Goal: Task Accomplishment & Management: Manage account settings

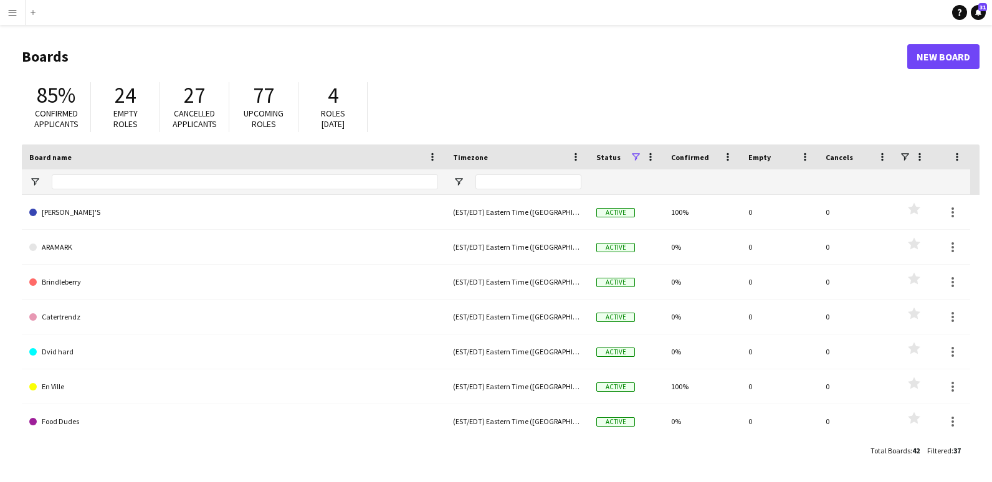
click at [15, 12] on app-icon "Menu" at bounding box center [12, 12] width 10 height 10
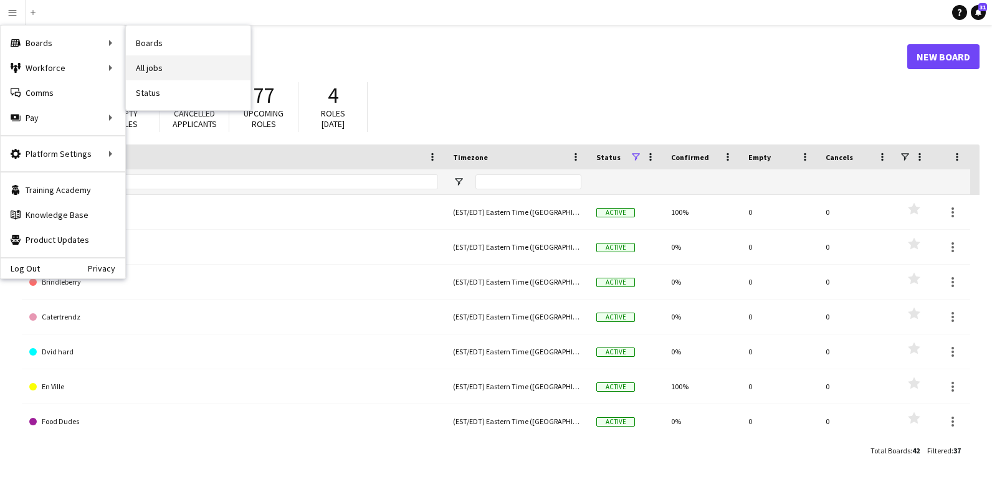
click at [151, 68] on link "All jobs" at bounding box center [188, 67] width 125 height 25
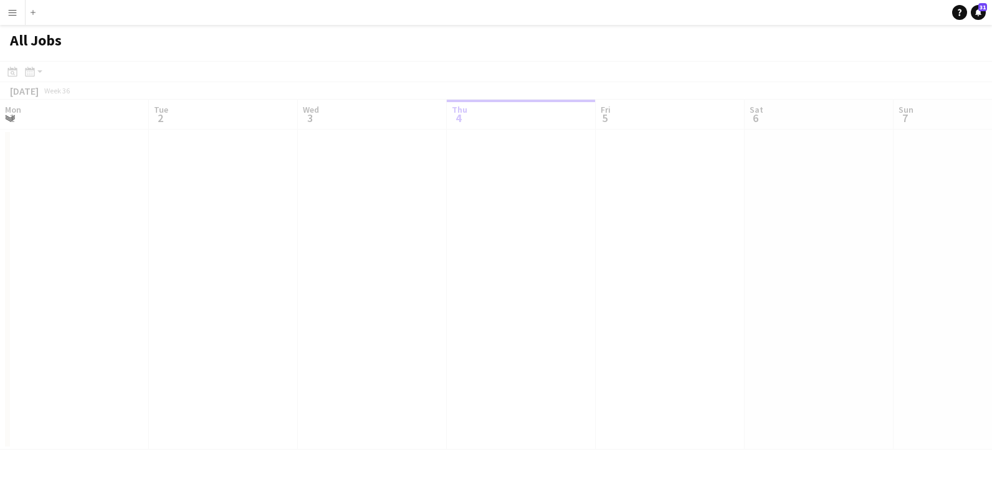
scroll to position [0, 298]
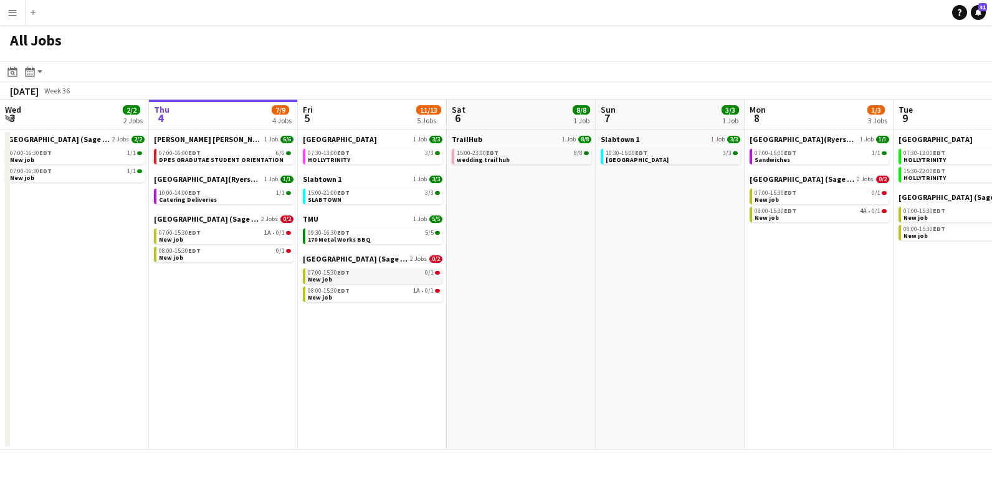
click at [336, 278] on link "07:00-15:30 EDT 0/1 New job" at bounding box center [374, 276] width 132 height 14
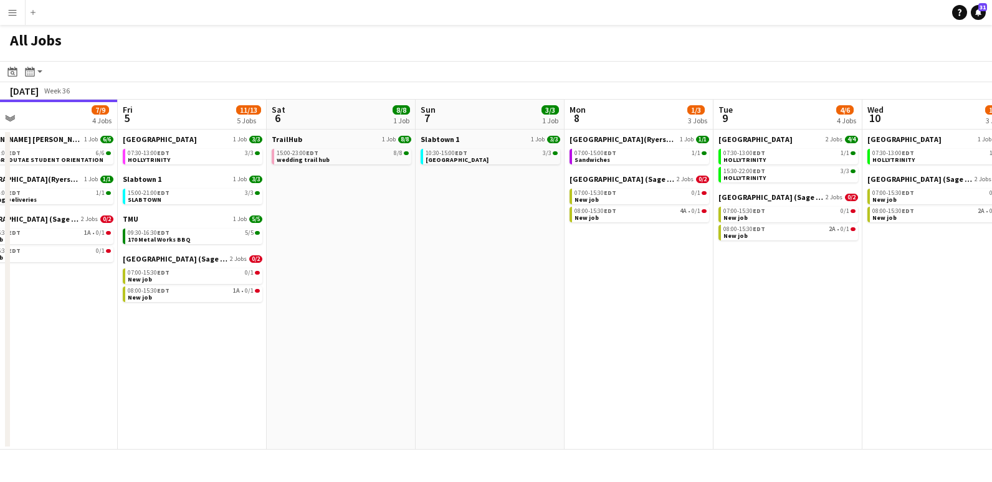
scroll to position [0, 479]
drag, startPoint x: 545, startPoint y: 211, endPoint x: 370, endPoint y: 213, distance: 175.2
click at [370, 213] on app-calendar-viewport "Mon 1 Tue 2 6/6 2 Jobs Wed 3 2/2 2 Jobs Thu 4 7/9 4 Jobs Fri 5 11/13 5 Jobs Sat…" at bounding box center [496, 275] width 992 height 350
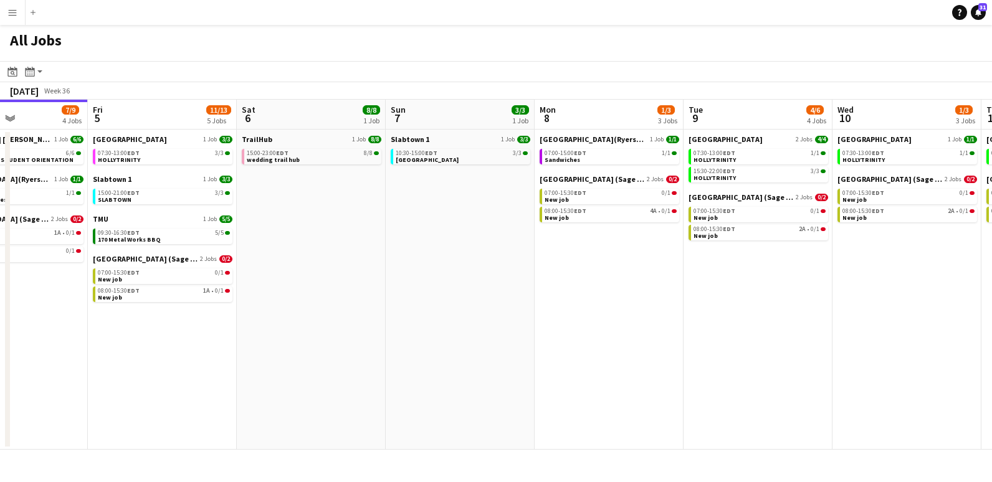
drag, startPoint x: 388, startPoint y: 229, endPoint x: 359, endPoint y: 236, distance: 30.1
click at [359, 236] on app-calendar-viewport "Mon 1 Tue 2 6/6 2 Jobs Wed 3 2/2 2 Jobs Thu 4 7/9 4 Jobs Fri 5 11/13 5 Jobs Sat…" at bounding box center [496, 275] width 992 height 350
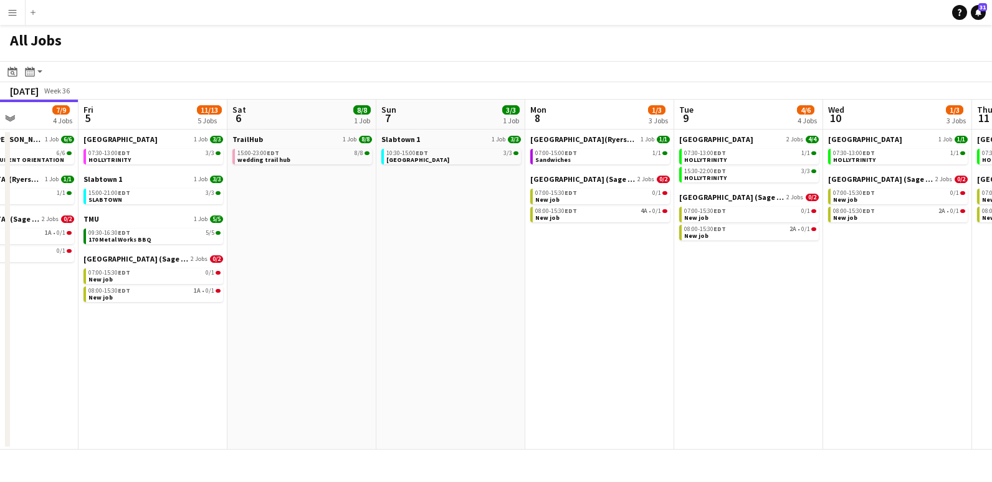
drag, startPoint x: 366, startPoint y: 238, endPoint x: 330, endPoint y: 238, distance: 35.5
click at [340, 239] on app-calendar-viewport "Mon 1 Tue 2 6/6 2 Jobs Wed 3 2/2 2 Jobs Thu 4 7/9 4 Jobs Fri 5 11/13 5 Jobs Sat…" at bounding box center [496, 275] width 992 height 350
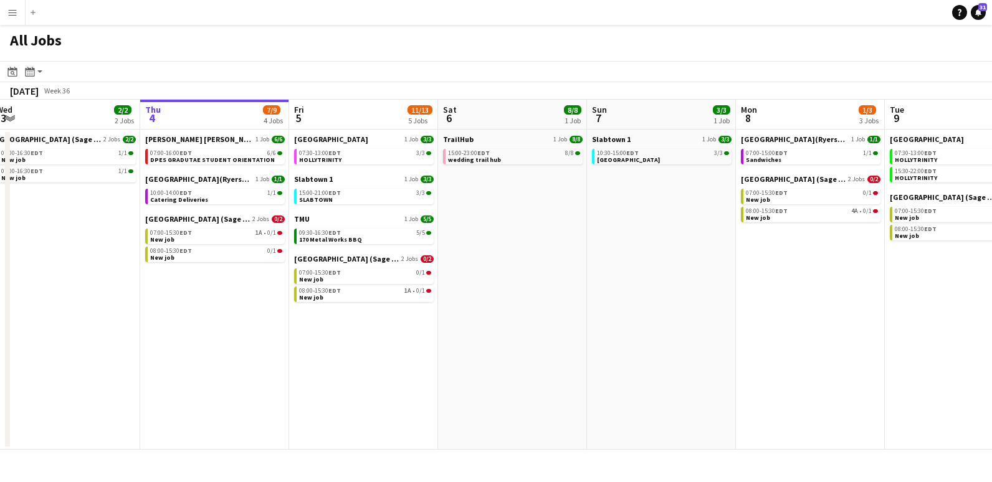
drag, startPoint x: 692, startPoint y: 309, endPoint x: 995, endPoint y: 269, distance: 305.6
click at [992, 269] on html "Menu Boards Boards Boards All jobs Status Workforce Workforce My Workforce Recr…" at bounding box center [496, 241] width 992 height 482
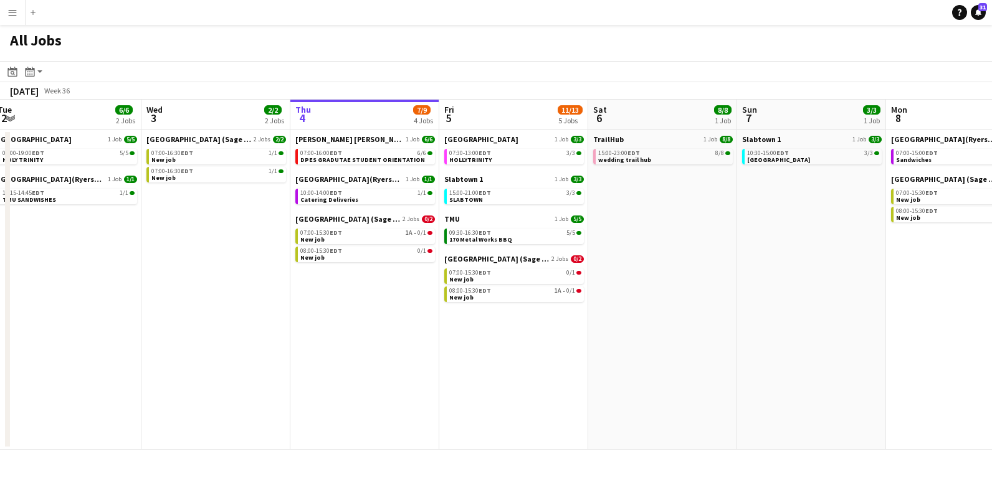
scroll to position [0, 261]
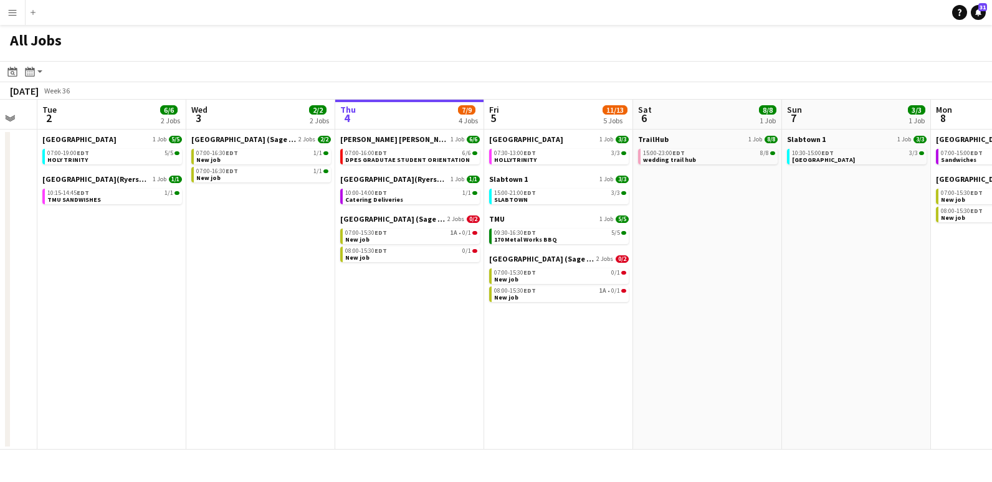
drag, startPoint x: 626, startPoint y: 345, endPoint x: 660, endPoint y: 127, distance: 220.8
click at [812, 256] on app-calendar-viewport "Sun 31 Mon 1 Tue 2 6/6 2 Jobs Wed 3 2/2 2 Jobs Thu 4 7/9 4 Jobs Fri 5 11/13 5 J…" at bounding box center [496, 275] width 992 height 350
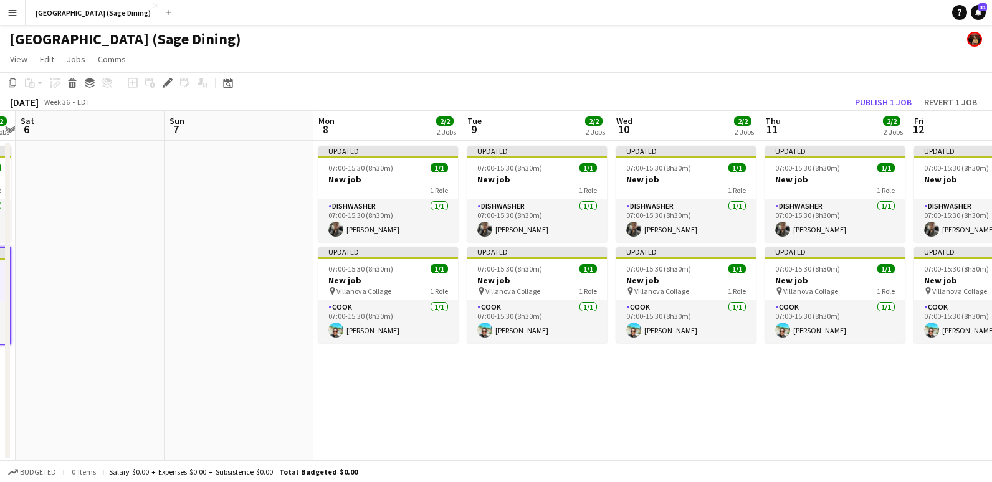
scroll to position [0, 435]
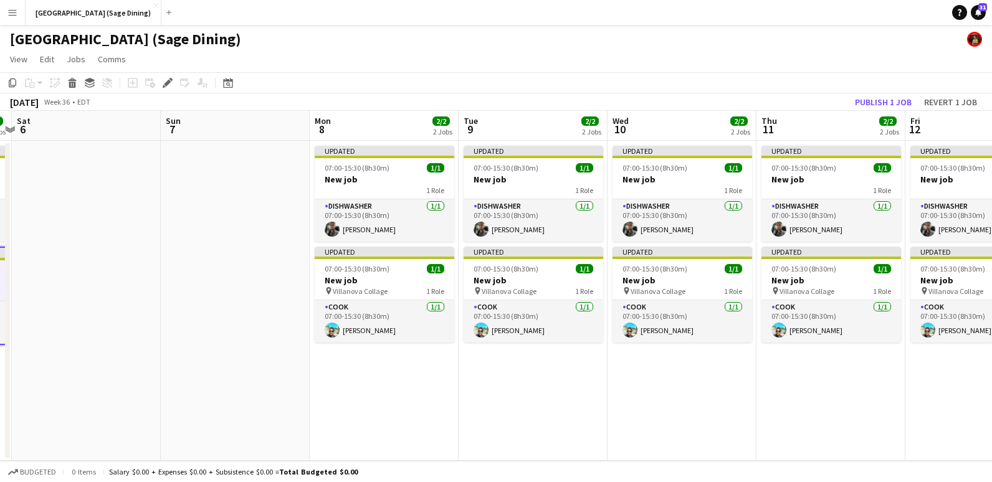
drag, startPoint x: 612, startPoint y: 212, endPoint x: 159, endPoint y: 223, distance: 453.3
click at [159, 223] on app-calendar-viewport "Wed 3 2/2 2 Jobs Thu 4 2/2 2 Jobs Fri 5 2/2 2 Jobs Sat 6 Sun 7 Mon 8 2/2 2 Jobs…" at bounding box center [496, 286] width 992 height 350
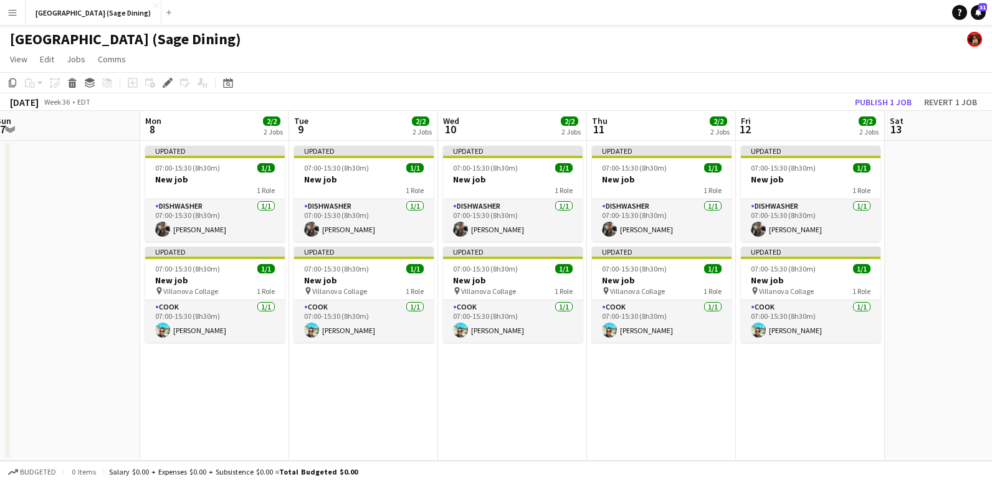
scroll to position [0, 287]
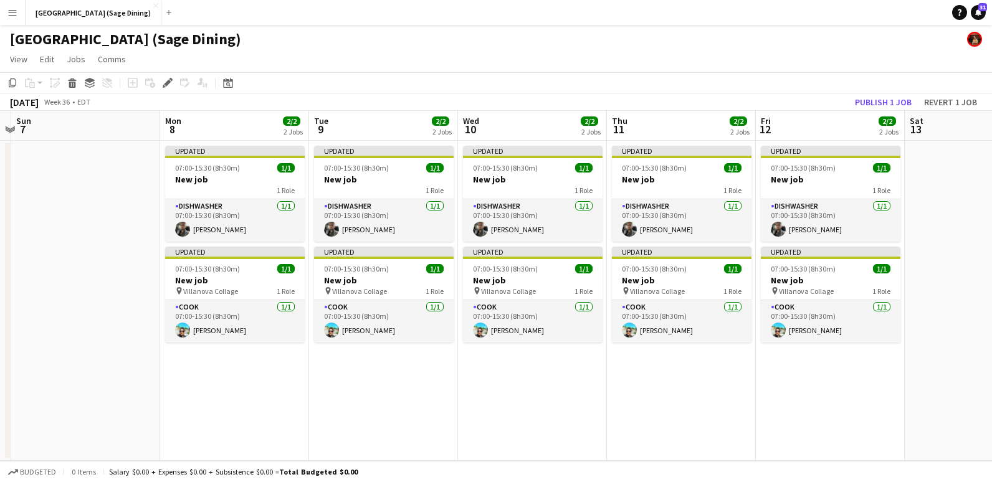
drag, startPoint x: 757, startPoint y: 403, endPoint x: 607, endPoint y: 391, distance: 150.1
click at [607, 391] on app-calendar-viewport "Fri 5 2/2 2 Jobs Sat 6 Sun 7 Mon 8 2/2 2 Jobs Tue 9 2/2 2 Jobs Wed 10 2/2 2 Job…" at bounding box center [496, 286] width 992 height 350
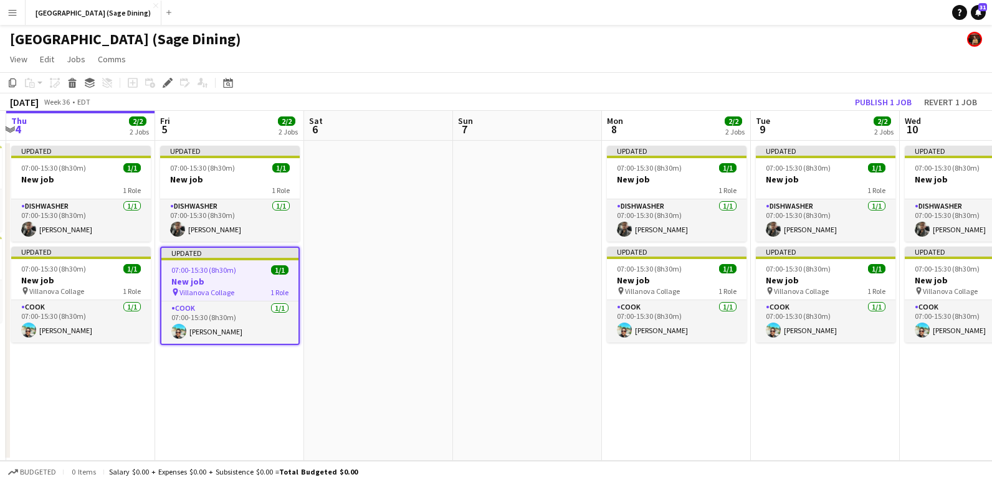
drag, startPoint x: 300, startPoint y: 386, endPoint x: 715, endPoint y: 395, distance: 415.3
click at [724, 388] on app-calendar-viewport "Tue 2 Wed 3 2/2 2 Jobs Thu 4 2/2 2 Jobs Fri 5 2/2 2 Jobs Sat 6 Sun 7 Mon 8 2/2 …" at bounding box center [496, 286] width 992 height 350
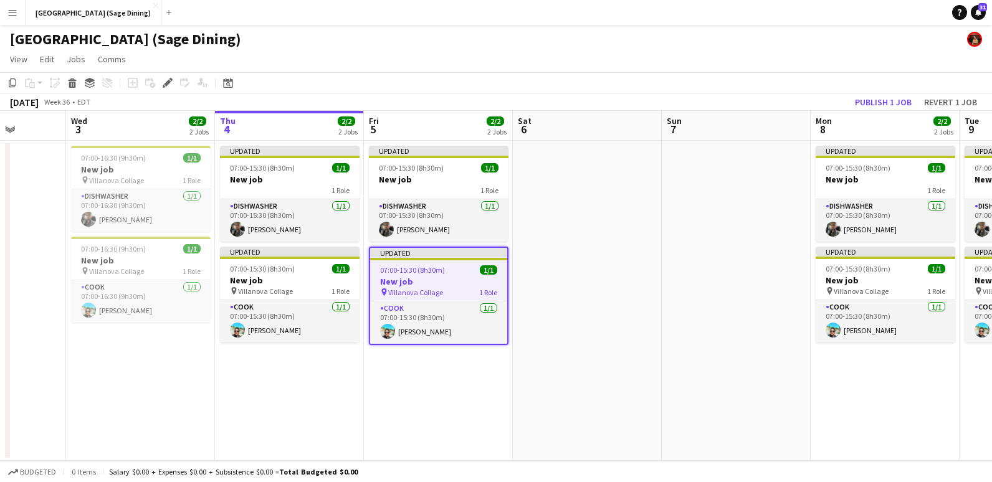
scroll to position [0, 383]
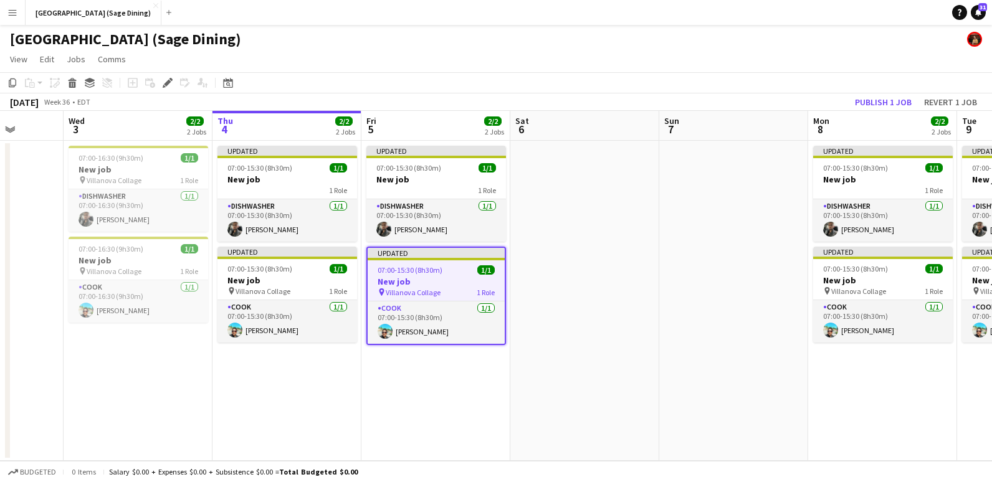
drag, startPoint x: 360, startPoint y: 340, endPoint x: 556, endPoint y: 352, distance: 196.7
click at [556, 352] on app-calendar-viewport "Sun 31 Mon 1 Tue 2 Wed 3 2/2 2 Jobs Thu 4 2/2 2 Jobs Fri 5 2/2 2 Jobs Sat 6 Sun…" at bounding box center [496, 286] width 992 height 350
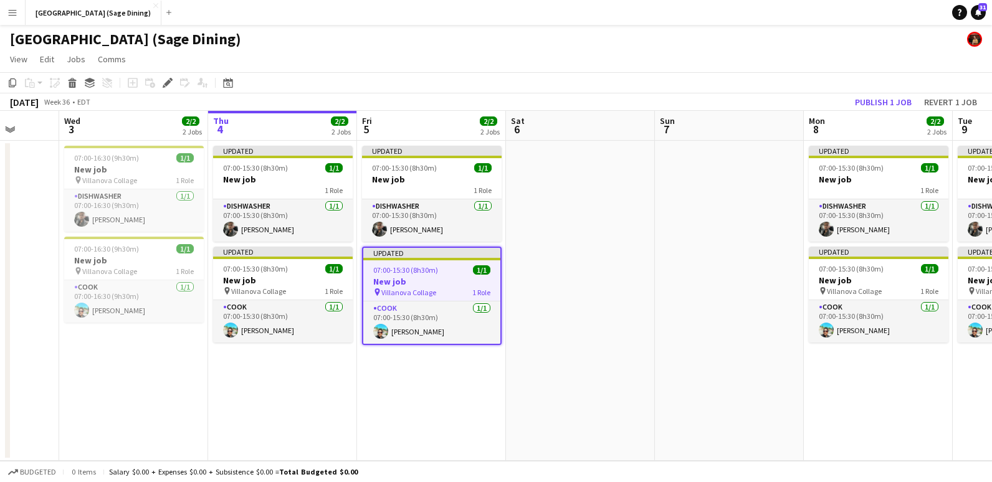
click at [335, 374] on app-calendar-viewport "Sun 31 Mon 1 Tue 2 Wed 3 2/2 2 Jobs Thu 4 2/2 2 Jobs Fri 5 2/2 2 Jobs Sat 6 Sun…" at bounding box center [496, 286] width 992 height 350
click at [890, 100] on button "Publish 1 job" at bounding box center [883, 102] width 67 height 16
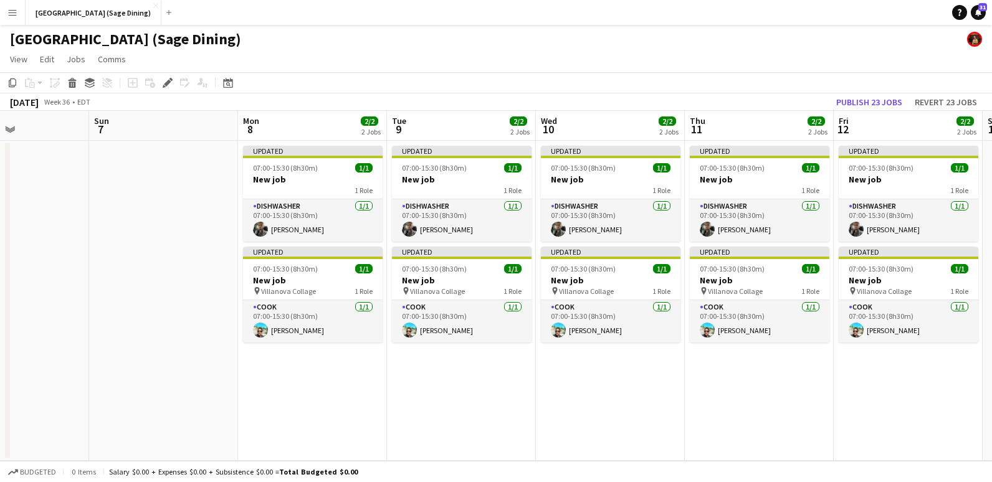
drag, startPoint x: 598, startPoint y: 282, endPoint x: 27, endPoint y: 313, distance: 571.9
click at [27, 314] on app-calendar-viewport "Wed 3 2/2 2 Jobs Thu 4 2/2 2 Jobs Fri 5 2/2 2 Jobs Sat 6 Sun 7 Mon 8 2/2 2 Jobs…" at bounding box center [496, 286] width 992 height 350
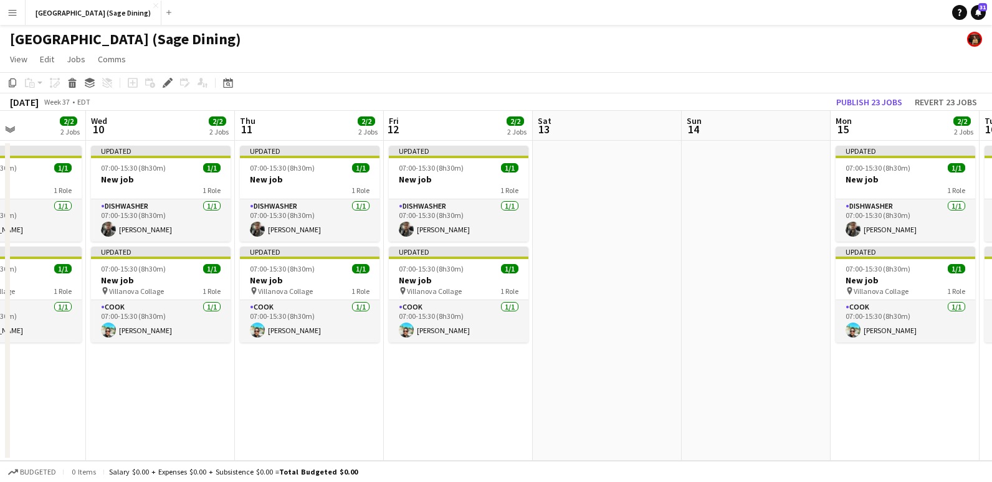
drag, startPoint x: 825, startPoint y: 415, endPoint x: 348, endPoint y: 387, distance: 477.7
click at [350, 388] on app-calendar-viewport "Sat 6 Sun 7 Mon 8 2/2 2 Jobs Tue 9 2/2 2 Jobs Wed 10 2/2 2 Jobs Thu 11 2/2 2 Jo…" at bounding box center [496, 286] width 992 height 350
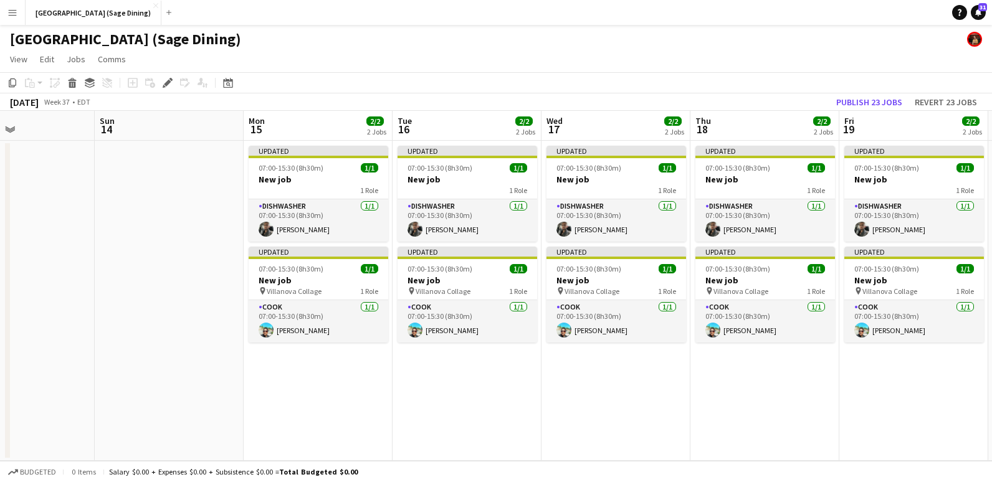
drag, startPoint x: 680, startPoint y: 256, endPoint x: 179, endPoint y: 260, distance: 501.2
click at [179, 260] on app-calendar-viewport "Wed 10 2/2 2 Jobs Thu 11 2/2 2 Jobs Fri 12 2/2 2 Jobs Sat 13 Sun 14 Mon 15 2/2 …" at bounding box center [496, 286] width 992 height 350
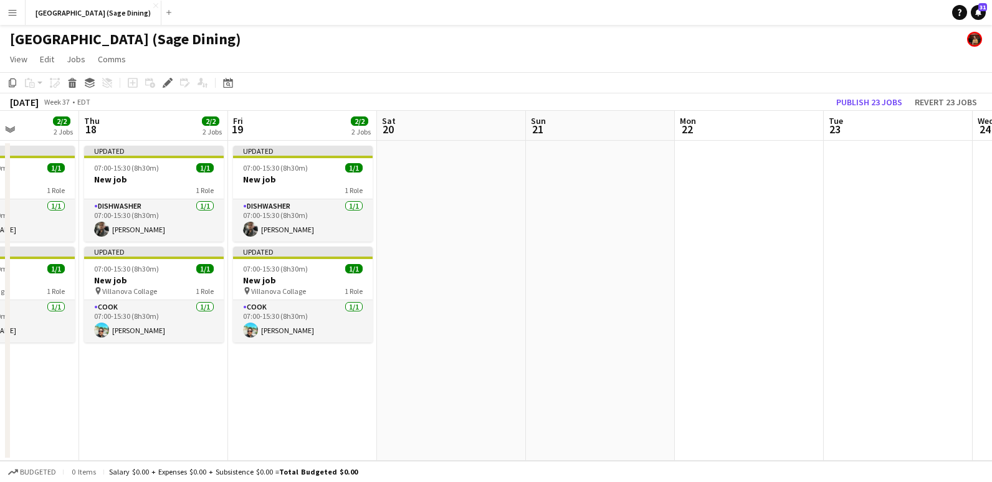
drag, startPoint x: 686, startPoint y: 395, endPoint x: 468, endPoint y: 279, distance: 247.6
click at [195, 339] on app-calendar-viewport "Mon 15 2/2 2 Jobs Tue 16 2/2 2 Jobs Wed 17 2/2 2 Jobs Thu 18 2/2 2 Jobs Fri 19 …" at bounding box center [496, 286] width 992 height 350
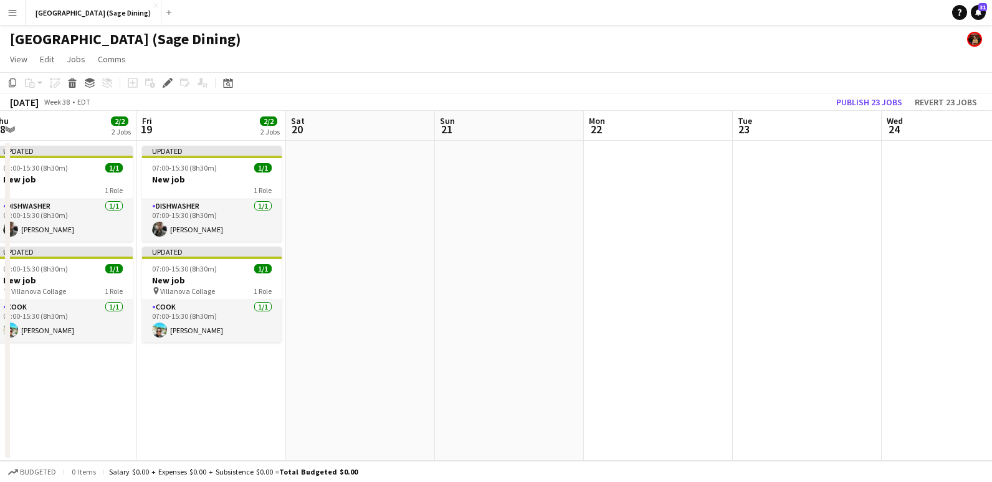
drag, startPoint x: 753, startPoint y: 244, endPoint x: 1058, endPoint y: 161, distance: 316.3
click at [992, 161] on html "Menu Boards Boards Boards All jobs Status Workforce Workforce My Workforce Recr…" at bounding box center [496, 241] width 992 height 482
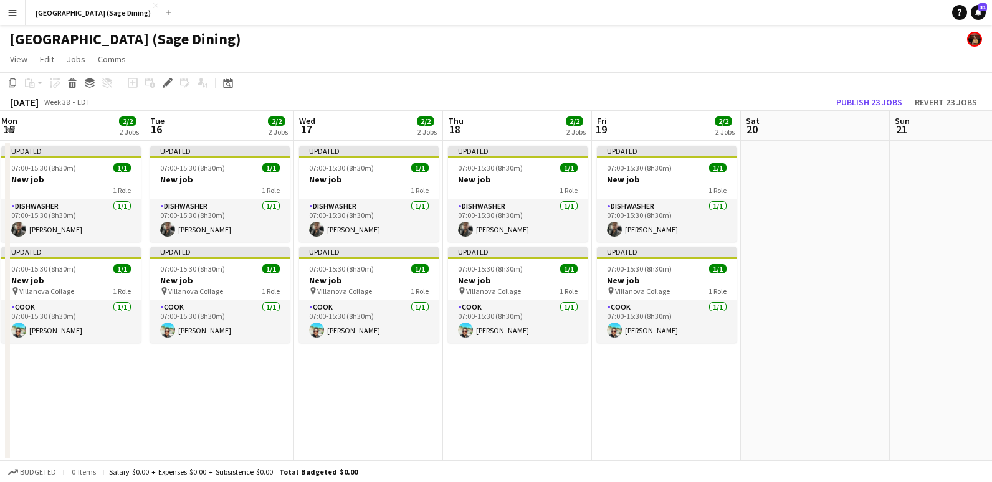
drag, startPoint x: 805, startPoint y: 200, endPoint x: 948, endPoint y: 137, distance: 155.5
click at [948, 137] on app-calendar-viewport "Sat 13 Sun 14 Mon 15 2/2 2 Jobs Tue 16 2/2 2 Jobs Wed 17 2/2 2 Jobs Thu 18 2/2 …" at bounding box center [496, 286] width 992 height 350
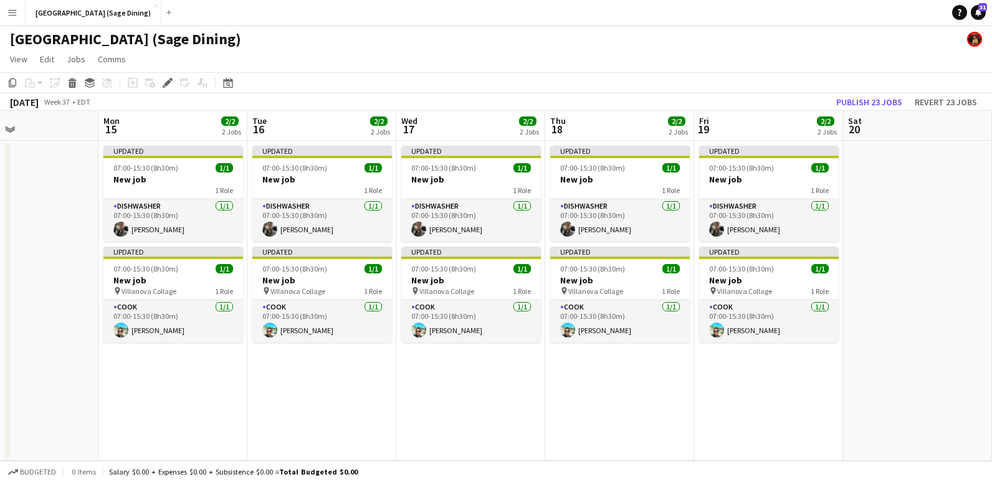
drag, startPoint x: 858, startPoint y: 241, endPoint x: 1266, endPoint y: 128, distance: 423.4
click at [992, 128] on html "Menu Boards Boards Boards All jobs Status Workforce Workforce My Workforce Recr…" at bounding box center [496, 241] width 992 height 482
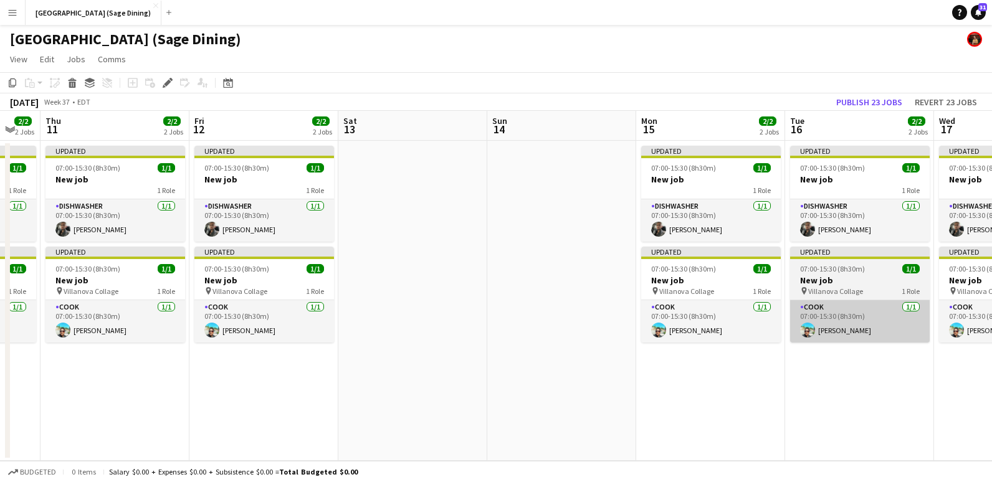
drag, startPoint x: 438, startPoint y: 405, endPoint x: 905, endPoint y: 301, distance: 477.6
click at [992, 284] on html "Menu Boards Boards Boards All jobs Status Workforce Workforce My Workforce Recr…" at bounding box center [496, 241] width 992 height 482
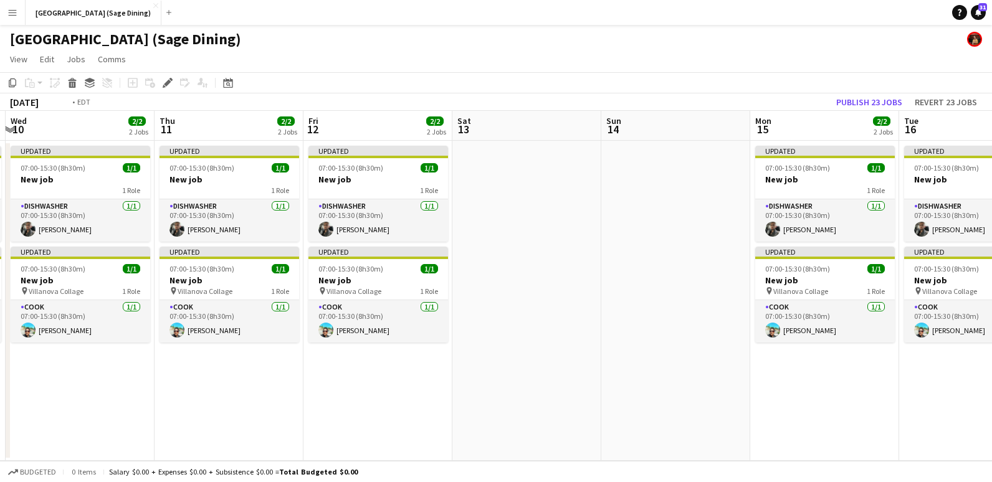
drag, startPoint x: 403, startPoint y: 289, endPoint x: 817, endPoint y: 181, distance: 427.7
click at [817, 181] on app-calendar-viewport "Mon 8 2/2 2 Jobs Tue 9 2/2 2 Jobs Wed 10 2/2 2 Jobs Thu 11 2/2 2 Jobs Fri 12 2/…" at bounding box center [496, 286] width 992 height 350
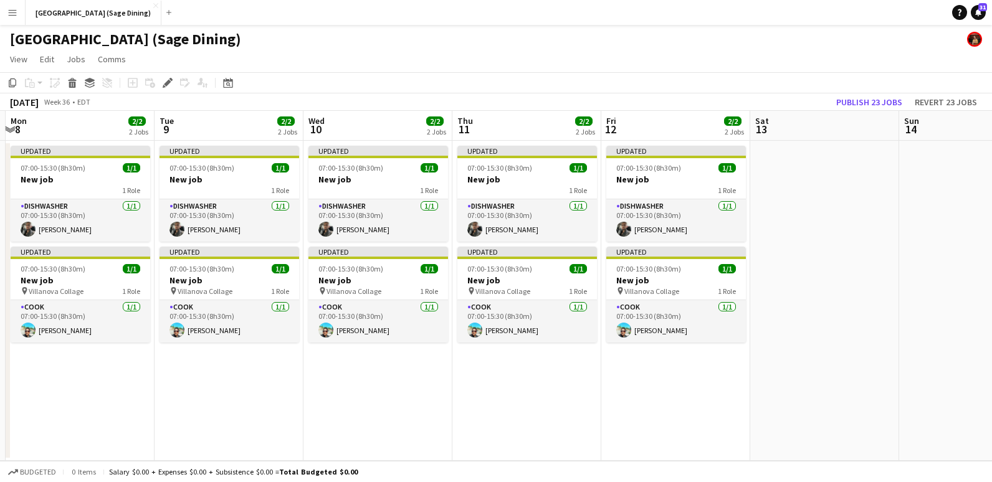
scroll to position [0, 278]
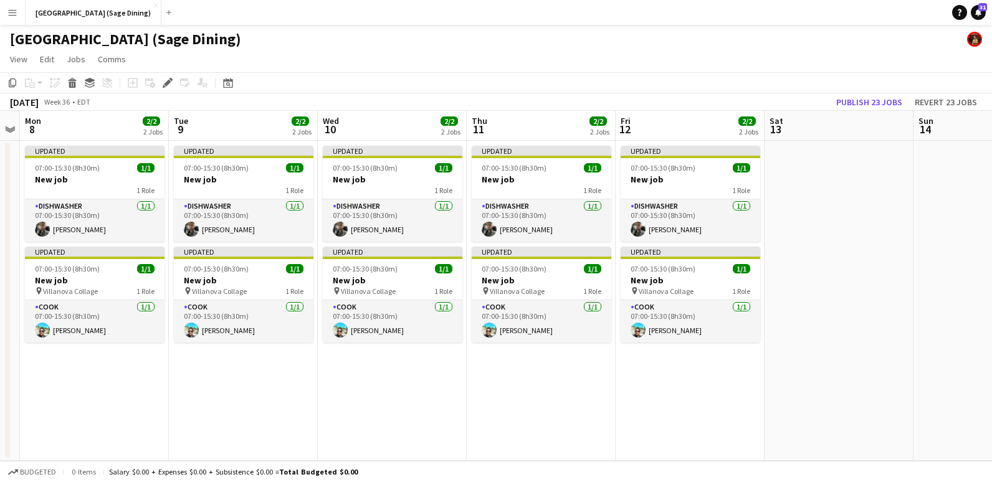
click at [7, 18] on button "Menu" at bounding box center [12, 12] width 25 height 25
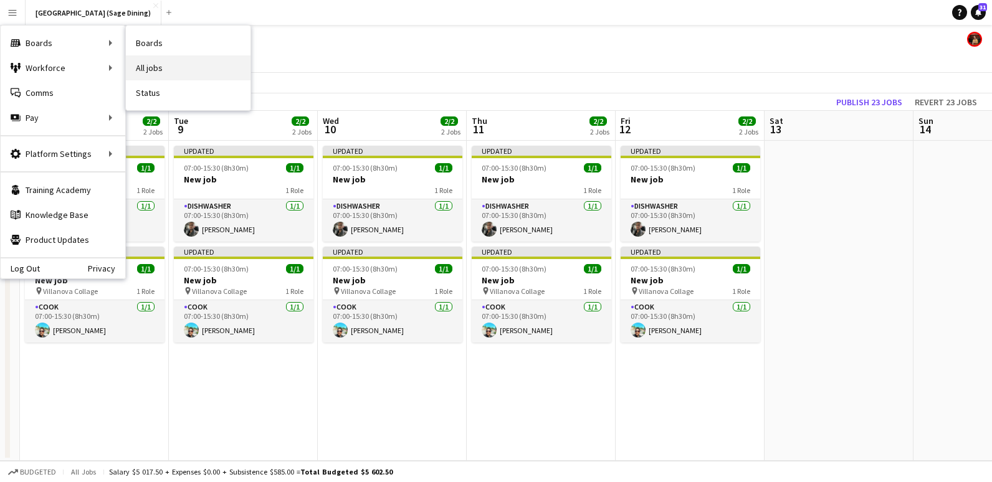
click at [163, 64] on link "All jobs" at bounding box center [188, 67] width 125 height 25
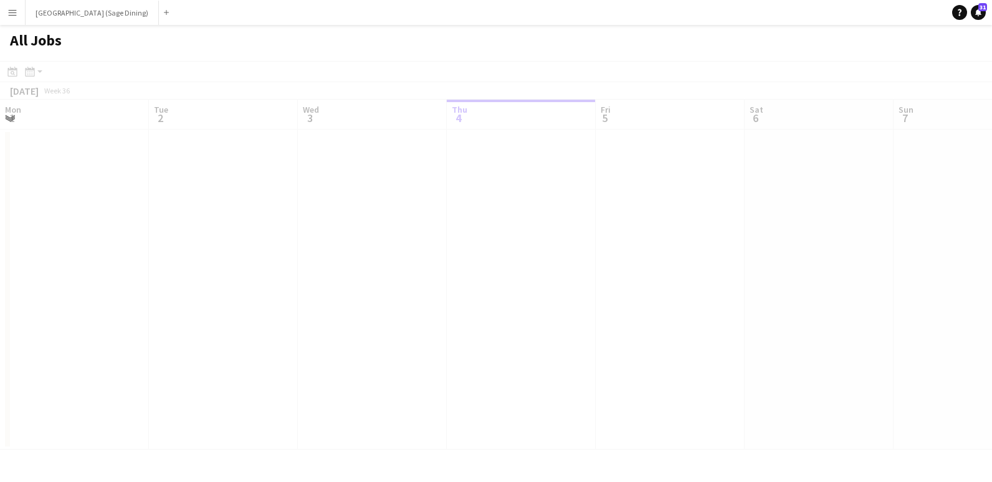
scroll to position [0, 298]
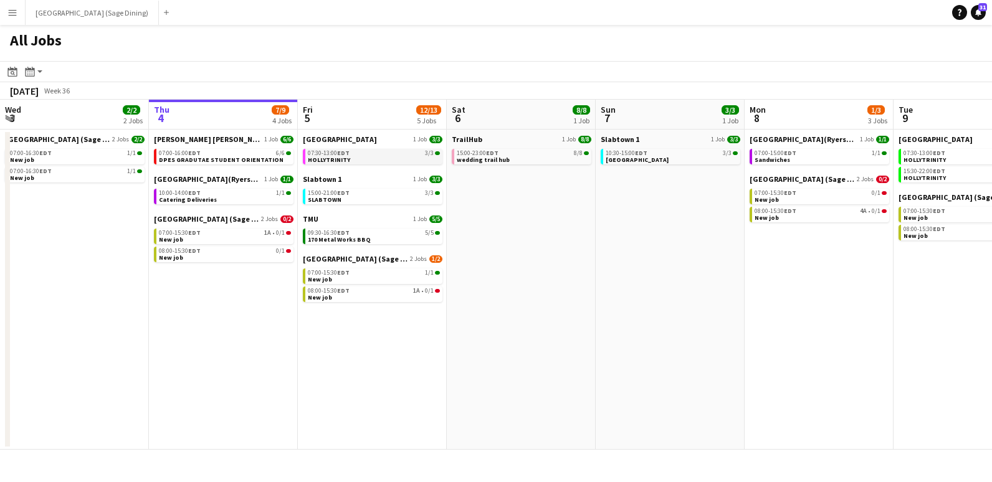
click at [355, 154] on div "07:30-13:00 EDT 3/3" at bounding box center [374, 153] width 132 height 6
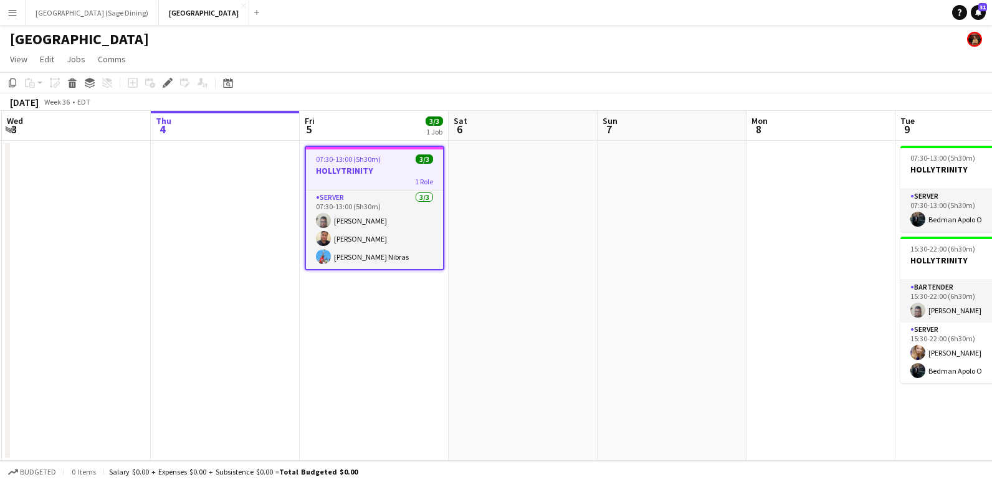
scroll to position [0, 446]
drag, startPoint x: 493, startPoint y: 266, endPoint x: 476, endPoint y: 272, distance: 17.9
click at [476, 272] on app-calendar-viewport "Sun 31 Mon 1 Tue 2 5/5 1 Job Wed 3 Thu 4 Fri 5 3/3 1 Job Sat 6 Sun 7 Mon 8 Tue …" at bounding box center [496, 286] width 992 height 350
click at [380, 163] on div "07:30-13:00 (5h30m) 3/3" at bounding box center [373, 159] width 137 height 9
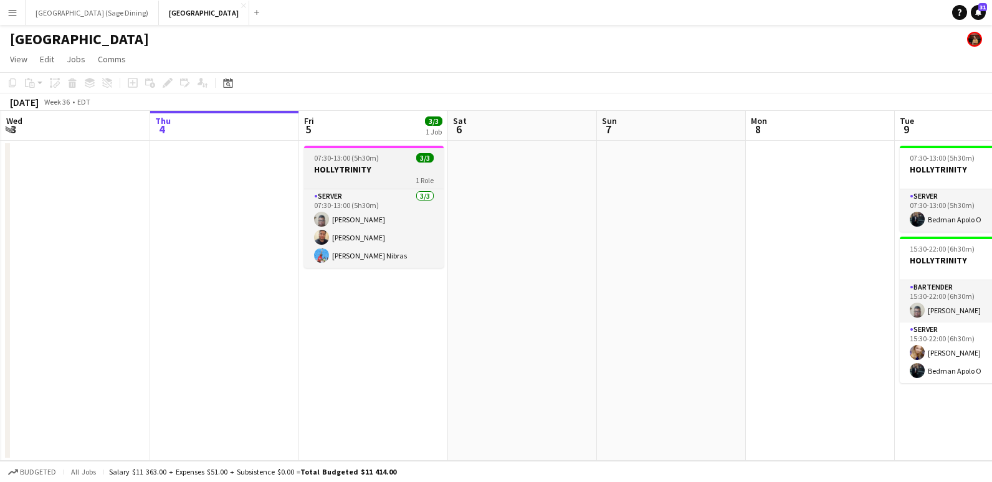
click at [344, 168] on h3 "HOLLYTRINITY" at bounding box center [374, 169] width 140 height 11
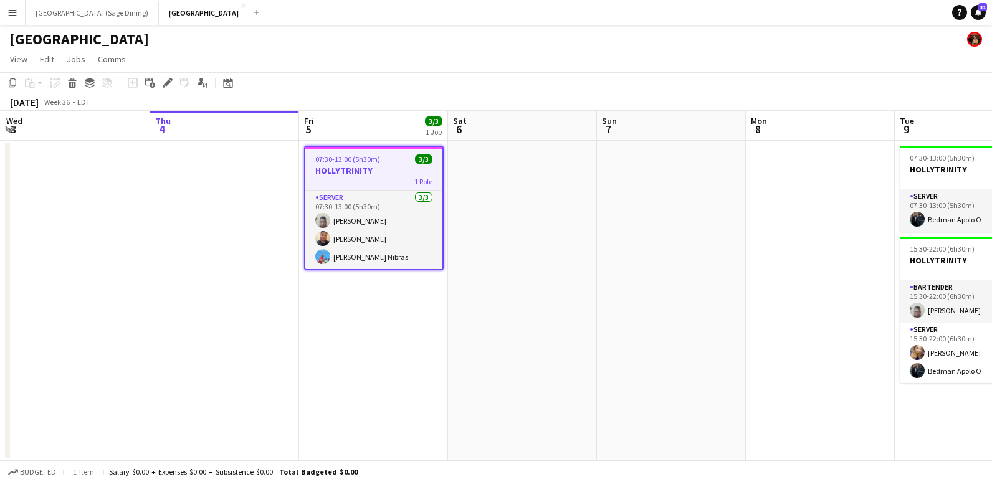
scroll to position [0, 445]
click at [161, 82] on div "Edit" at bounding box center [167, 82] width 15 height 15
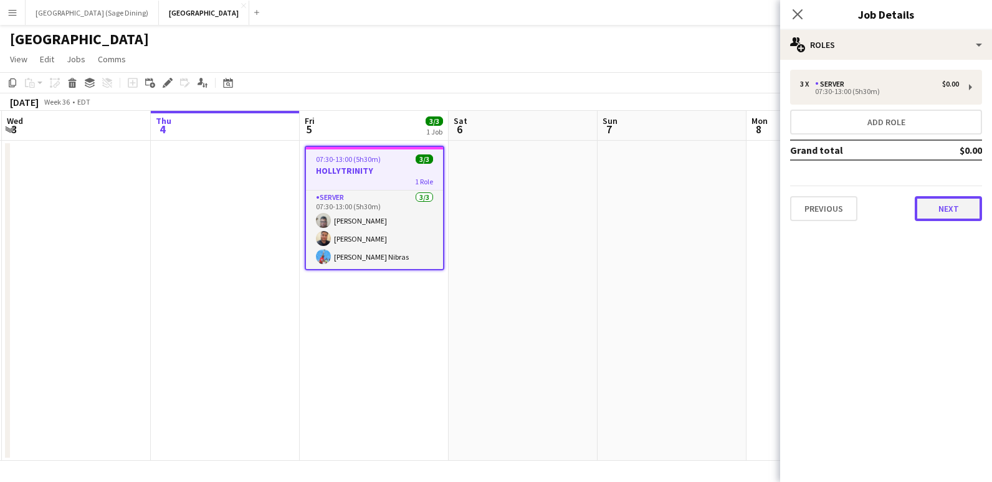
click at [962, 211] on button "Next" at bounding box center [948, 208] width 67 height 25
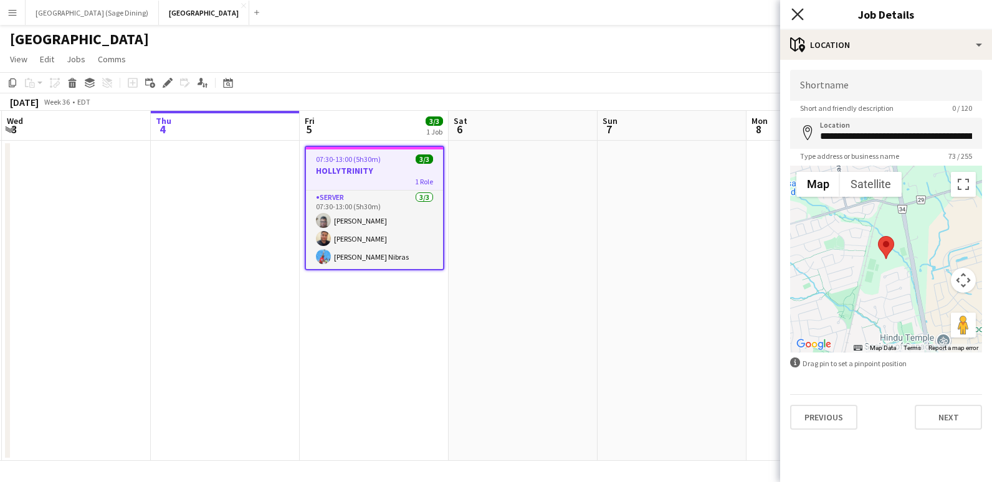
click at [800, 9] on icon "Close pop-in" at bounding box center [798, 14] width 12 height 12
